Goal: Task Accomplishment & Management: Use online tool/utility

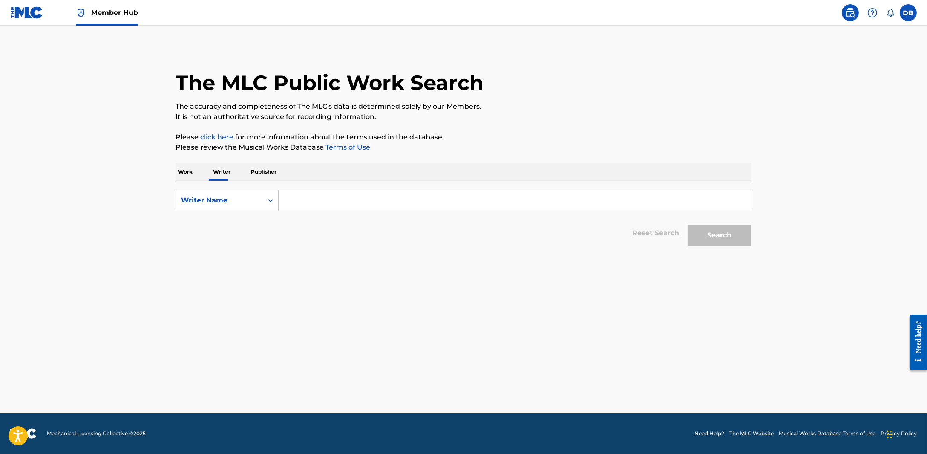
click at [104, 14] on span "Member Hub" at bounding box center [114, 13] width 47 height 10
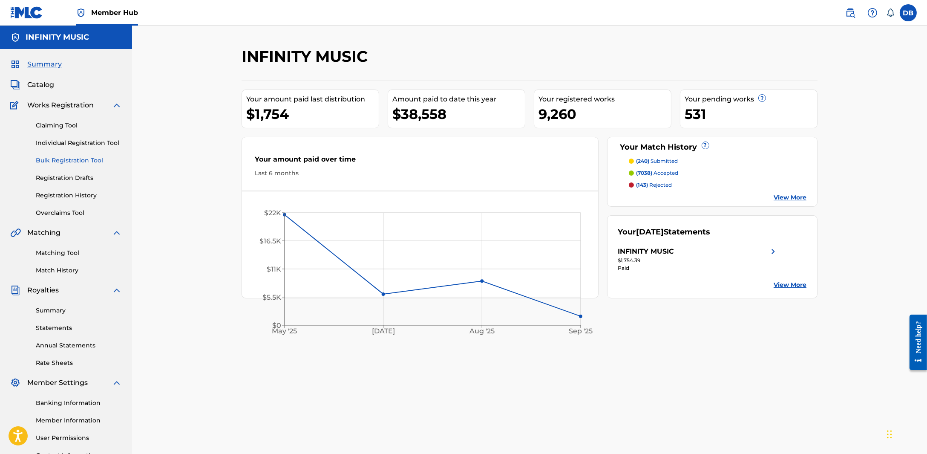
click at [80, 164] on link "Bulk Registration Tool" at bounding box center [79, 160] width 86 height 9
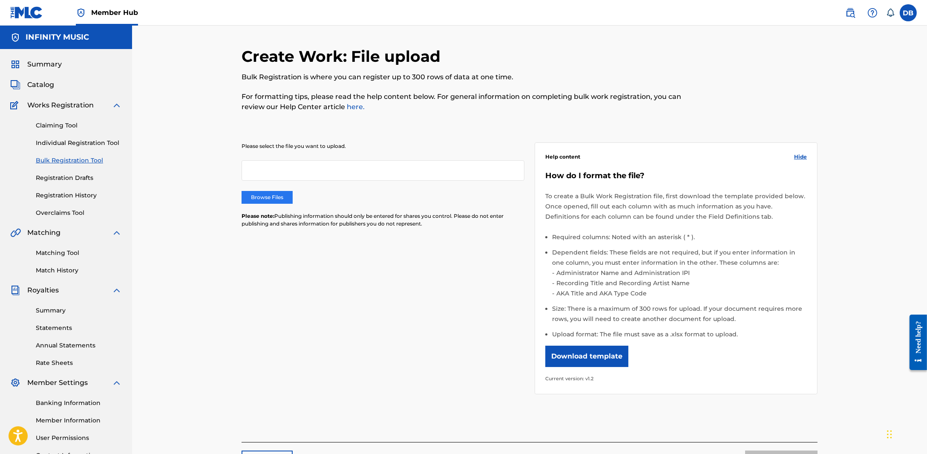
click at [269, 197] on label "Browse Files" at bounding box center [267, 197] width 51 height 13
click at [0, 0] on input "Browse Files" at bounding box center [0, 0] width 0 height 0
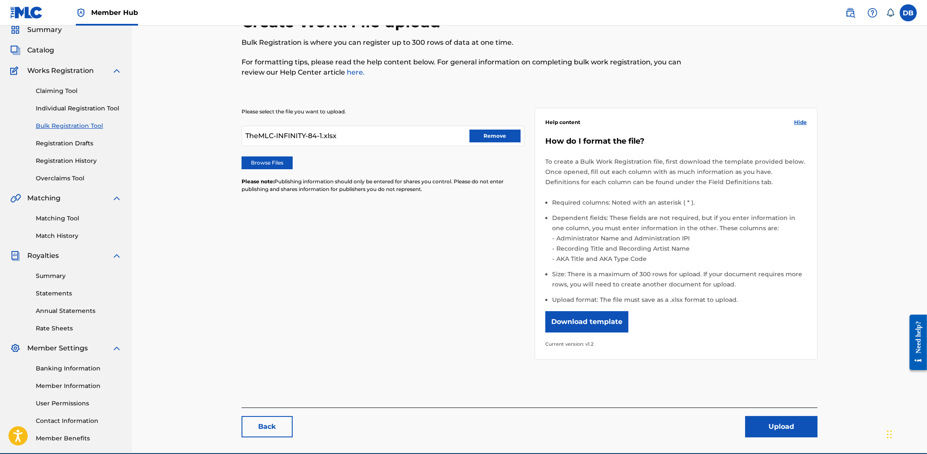
scroll to position [74, 0]
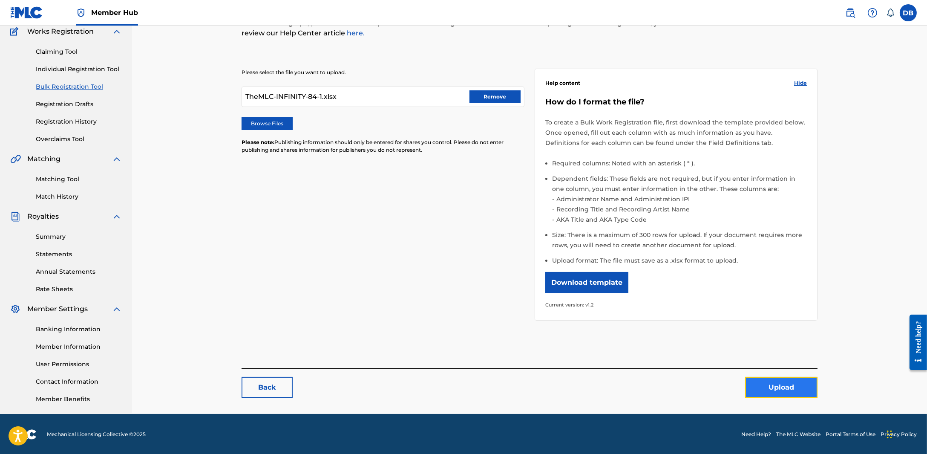
click at [768, 378] on button "Upload" at bounding box center [781, 387] width 72 height 21
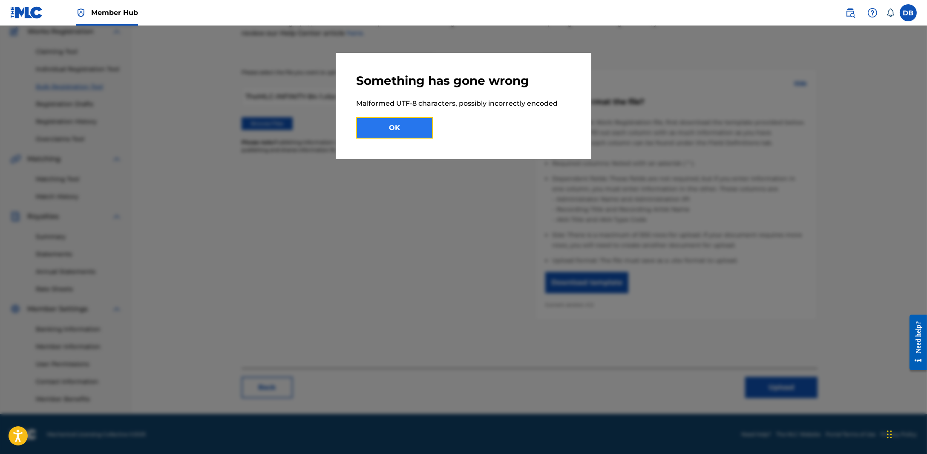
click at [393, 137] on button "OK" at bounding box center [394, 127] width 77 height 21
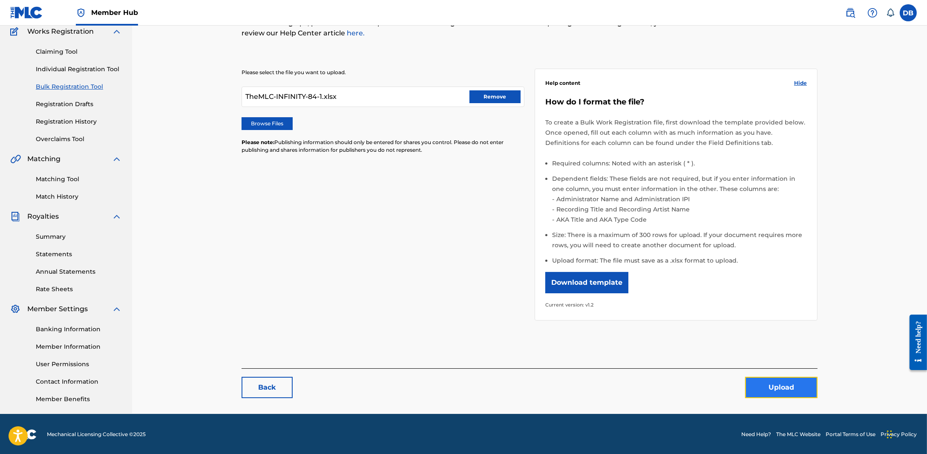
click at [755, 380] on button "Upload" at bounding box center [781, 387] width 72 height 21
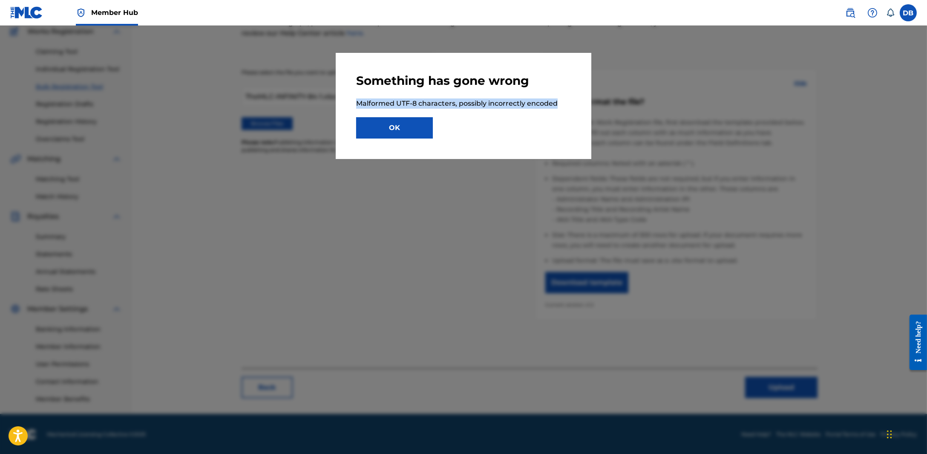
drag, startPoint x: 570, startPoint y: 104, endPoint x: 357, endPoint y: 104, distance: 212.2
click at [357, 104] on p "Malformed UTF-8 characters, possibly incorrectly encoded" at bounding box center [463, 103] width 215 height 10
copy p "Malformed UTF-8 characters, possibly incorrectly encoded"
click at [398, 117] on button "OK" at bounding box center [394, 127] width 77 height 21
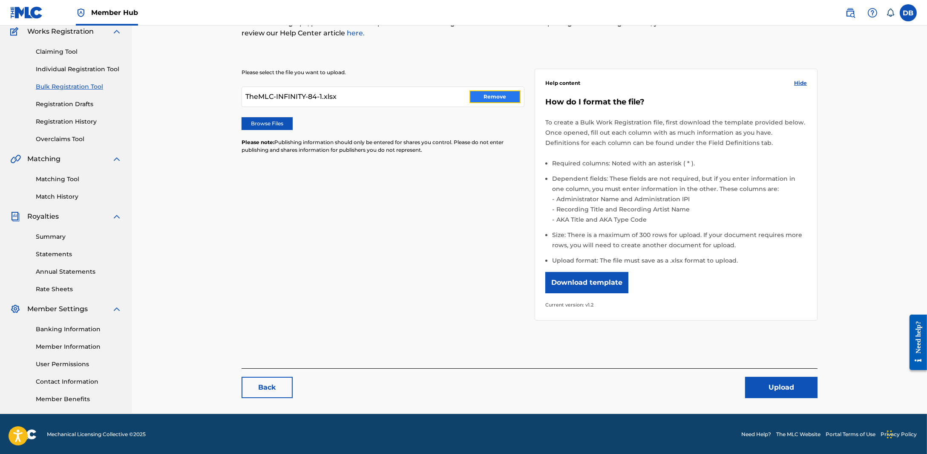
click at [477, 96] on button "Remove" at bounding box center [495, 96] width 51 height 13
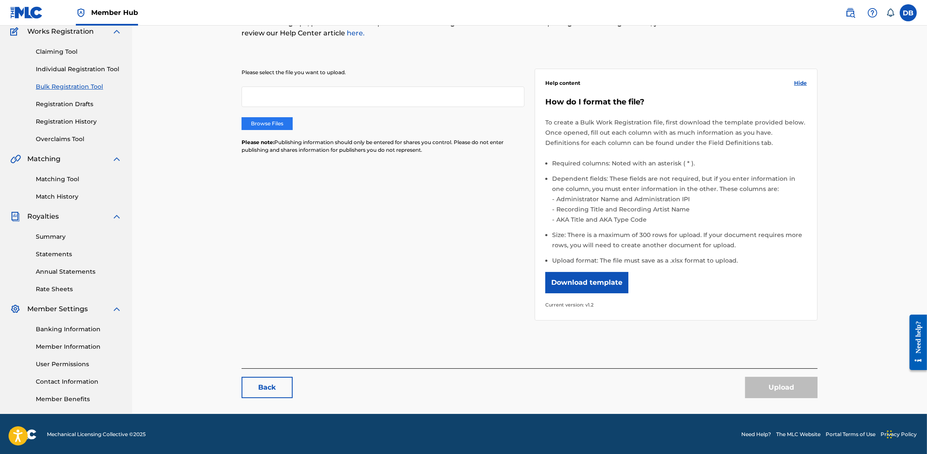
click at [246, 126] on label "Browse Files" at bounding box center [267, 123] width 51 height 13
click at [0, 0] on input "Browse Files" at bounding box center [0, 0] width 0 height 0
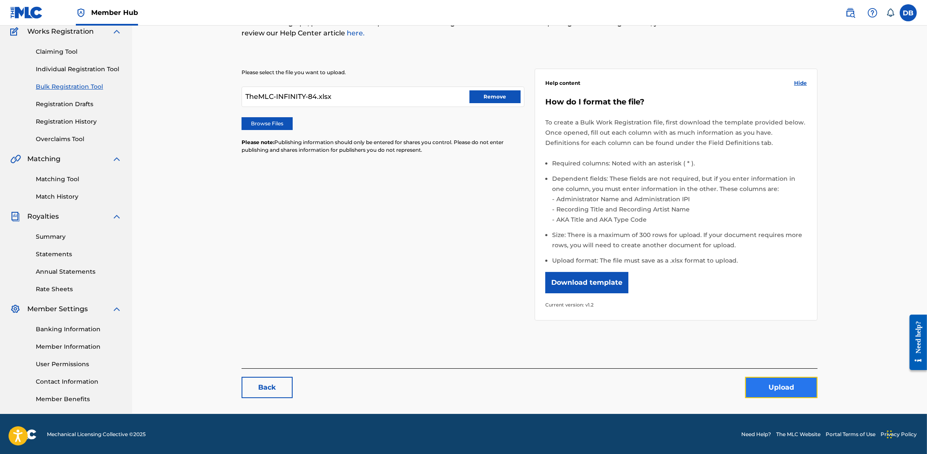
click at [791, 389] on button "Upload" at bounding box center [781, 387] width 72 height 21
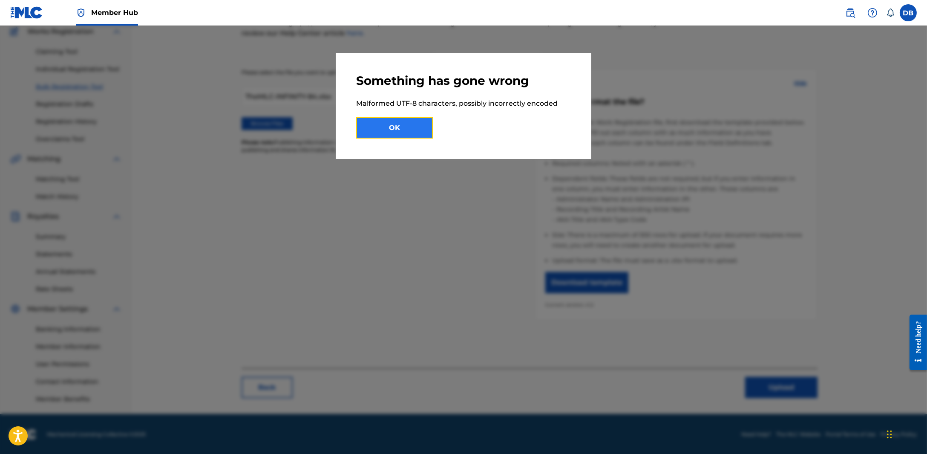
click at [401, 132] on button "OK" at bounding box center [394, 127] width 77 height 21
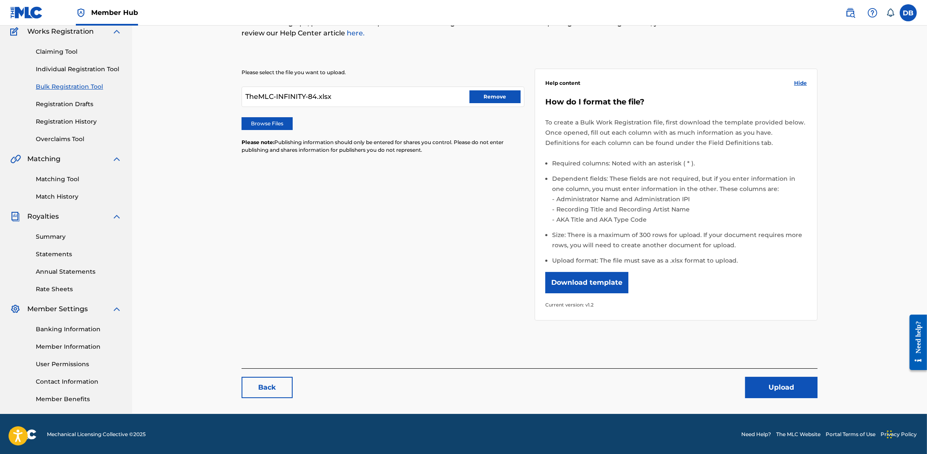
scroll to position [20, 0]
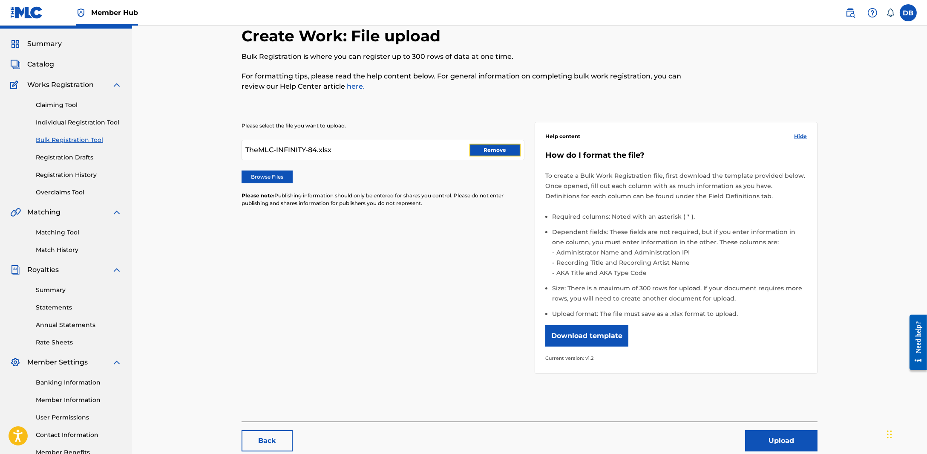
drag, startPoint x: 496, startPoint y: 147, endPoint x: 478, endPoint y: 143, distance: 18.0
click at [492, 145] on button "Remove" at bounding box center [495, 150] width 51 height 13
click at [238, 184] on div "Create Work: File upload Bulk Registration is where you can register up to 300 …" at bounding box center [529, 246] width 597 height 441
click at [253, 177] on label "Browse Files" at bounding box center [267, 176] width 51 height 13
click at [0, 0] on input "Browse Files" at bounding box center [0, 0] width 0 height 0
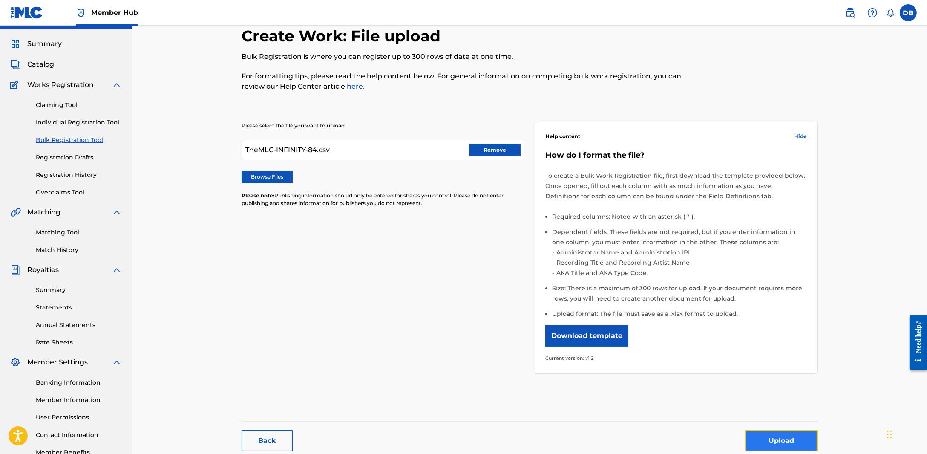
click at [809, 435] on button "Upload" at bounding box center [781, 440] width 72 height 21
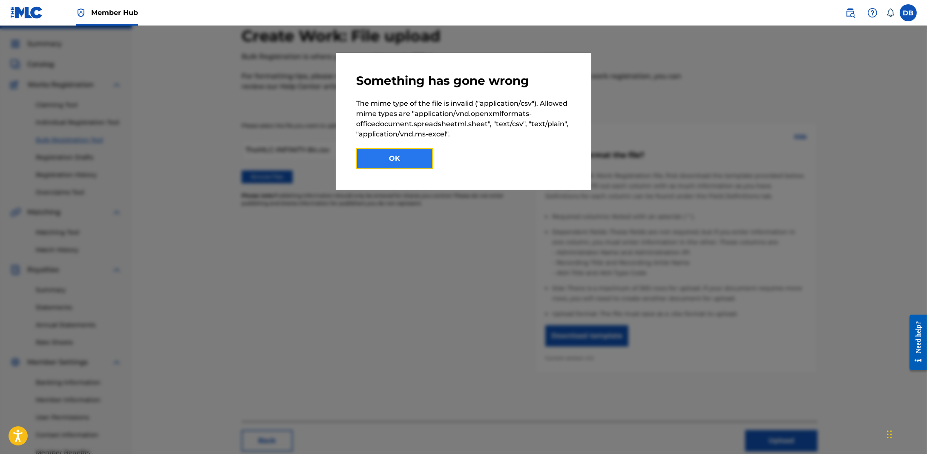
click at [417, 158] on button "OK" at bounding box center [394, 158] width 77 height 21
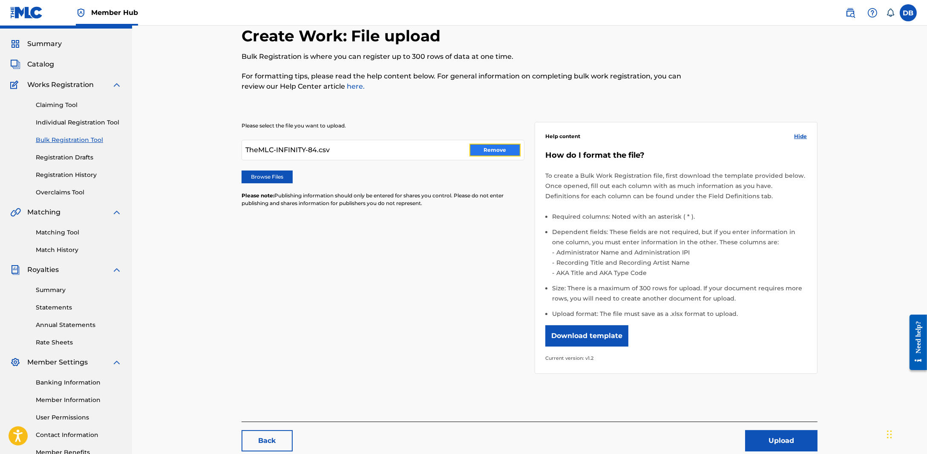
click at [498, 147] on button "Remove" at bounding box center [495, 150] width 51 height 13
click at [272, 173] on label "Browse Files" at bounding box center [267, 176] width 51 height 13
click at [0, 0] on input "Browse Files" at bounding box center [0, 0] width 0 height 0
click at [762, 442] on button "Upload" at bounding box center [781, 440] width 72 height 21
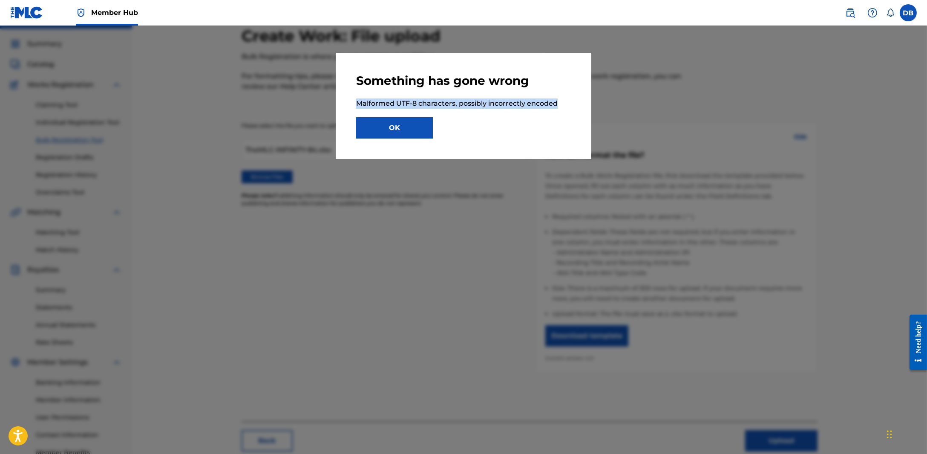
drag, startPoint x: 571, startPoint y: 106, endPoint x: 357, endPoint y: 107, distance: 213.0
click at [357, 107] on div "Something has gone wrong Malformed UTF-8 characters, possibly incorrectly encod…" at bounding box center [464, 106] width 256 height 106
copy p "Malformed UTF-8 characters, possibly incorrectly encoded"
click at [425, 133] on button "OK" at bounding box center [394, 127] width 77 height 21
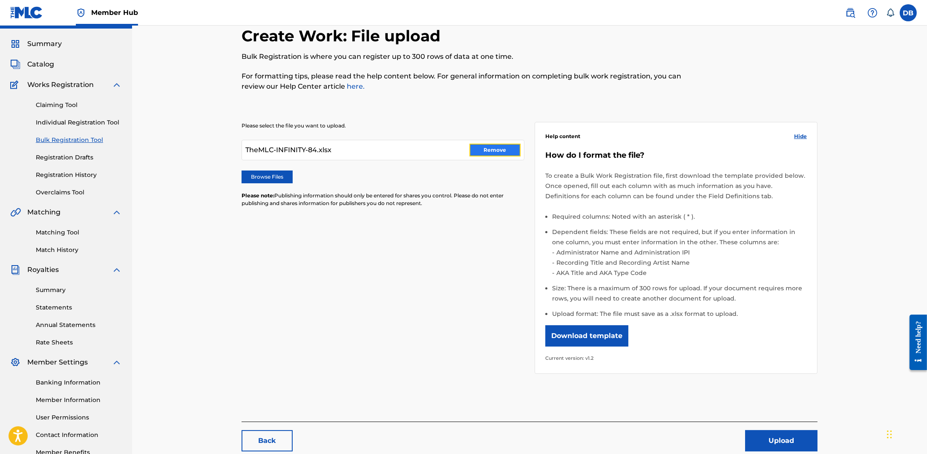
click at [485, 154] on button "Remove" at bounding box center [495, 150] width 51 height 13
click at [250, 170] on label "Browse Files" at bounding box center [267, 176] width 51 height 13
click at [0, 0] on input "Browse Files" at bounding box center [0, 0] width 0 height 0
click at [770, 430] on button "Upload" at bounding box center [781, 440] width 72 height 21
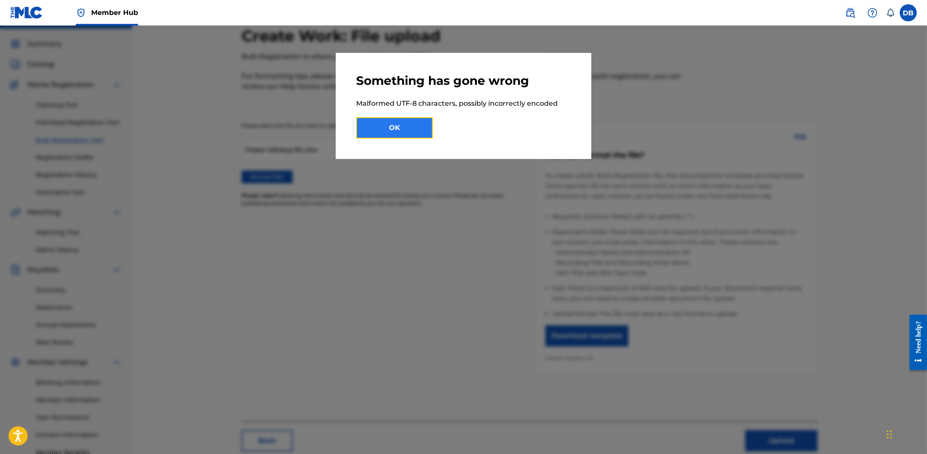
click at [410, 124] on button "OK" at bounding box center [394, 127] width 77 height 21
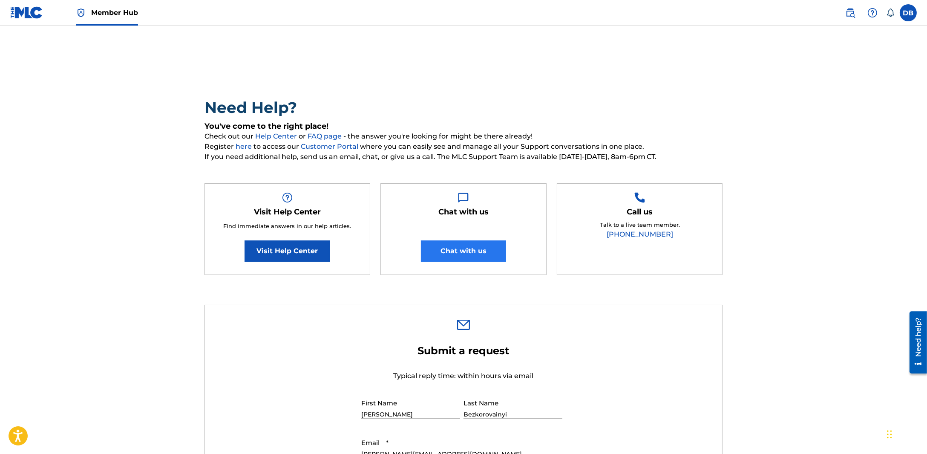
click at [471, 240] on div "Chat with us Chat with us" at bounding box center [463, 229] width 166 height 92
click at [471, 241] on button "Chat with us" at bounding box center [463, 250] width 85 height 21
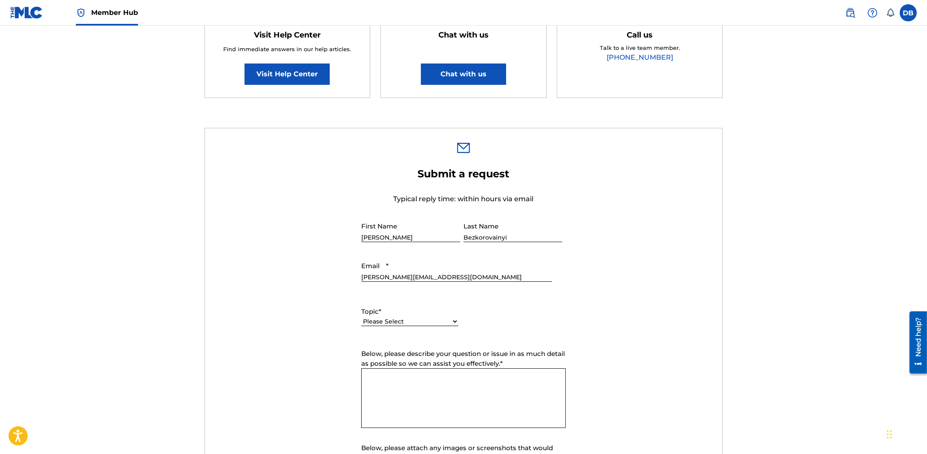
scroll to position [106, 0]
